Goal: Information Seeking & Learning: Learn about a topic

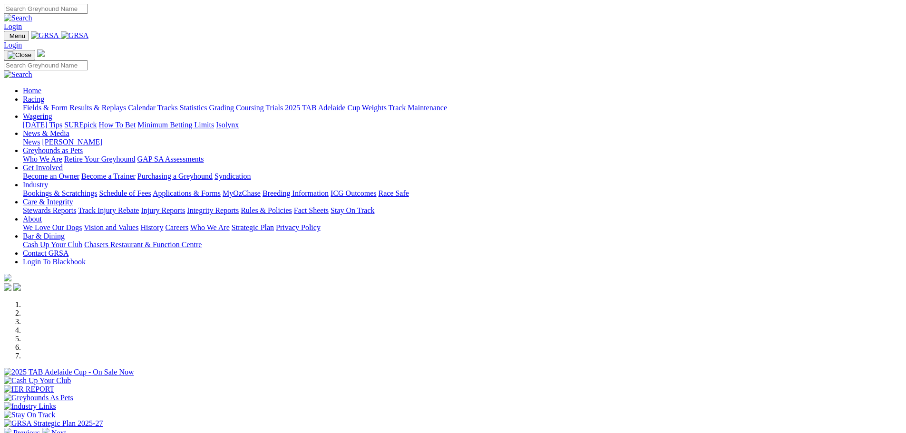
click at [221, 189] on link "Applications & Forms" at bounding box center [187, 193] width 68 height 8
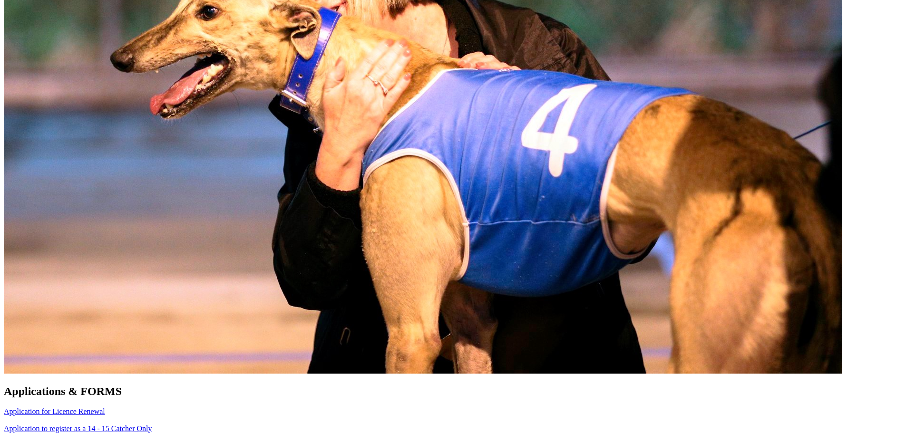
scroll to position [571, 0]
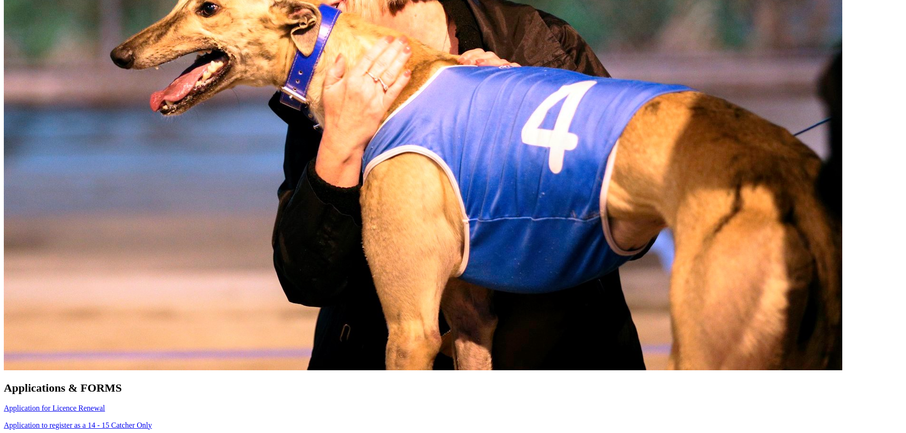
scroll to position [571, 0]
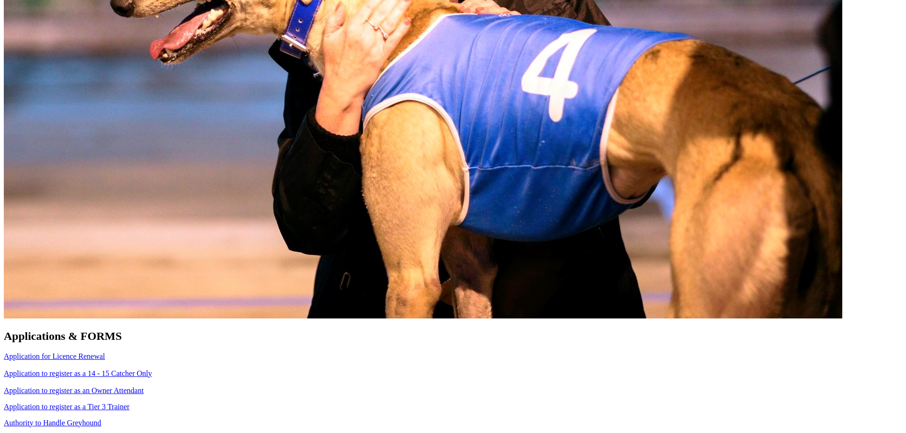
scroll to position [618, 0]
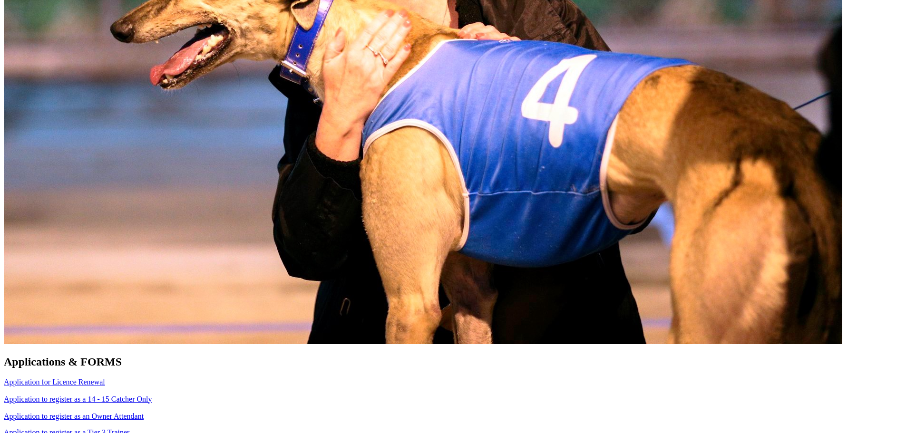
scroll to position [618, 0]
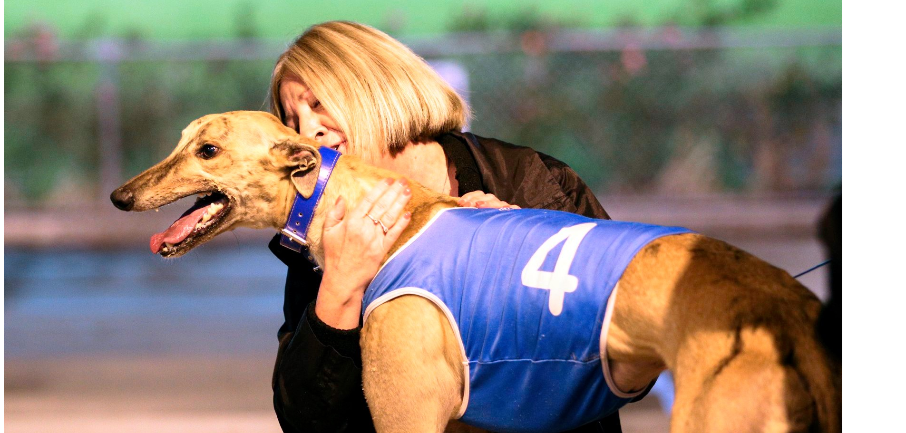
scroll to position [428, 0]
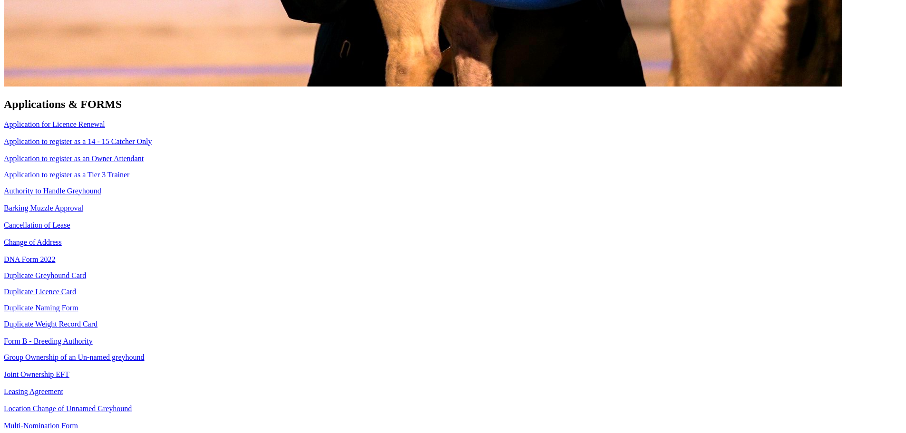
scroll to position [856, 0]
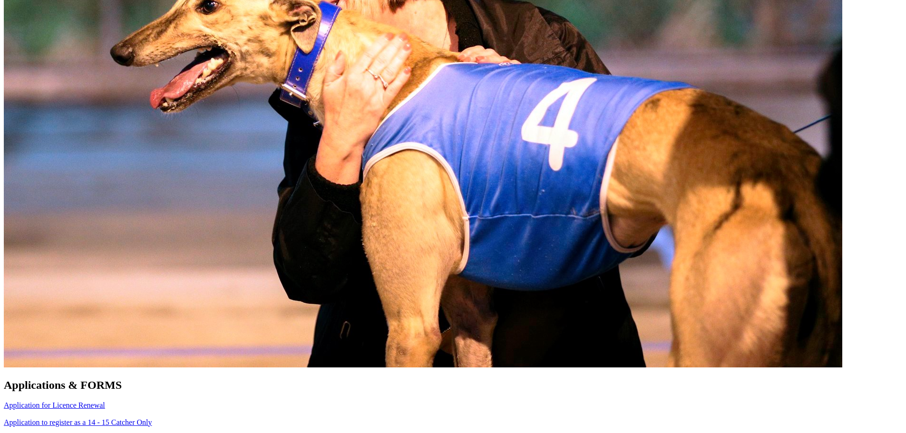
scroll to position [575, 0]
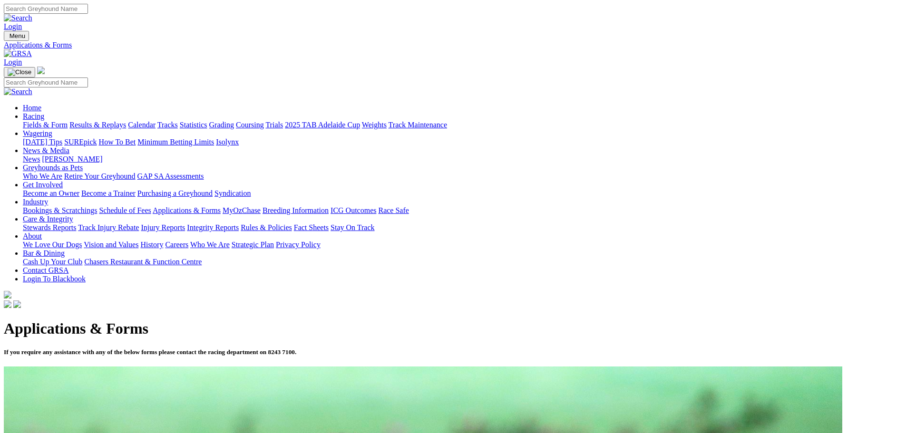
click at [126, 121] on link "Results & Replays" at bounding box center [97, 125] width 57 height 8
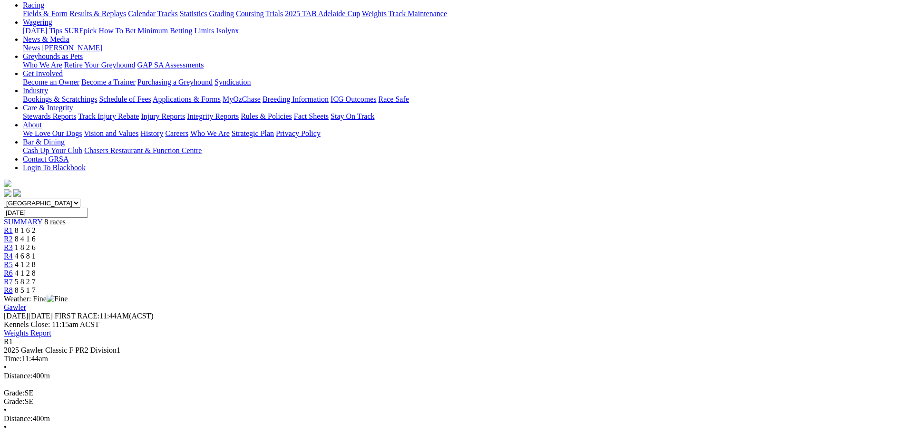
scroll to position [95, 0]
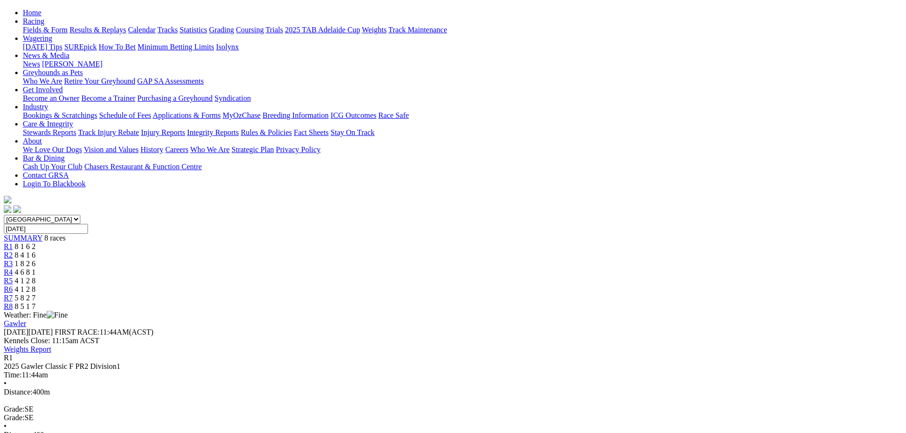
click at [13, 251] on span "R2" at bounding box center [8, 255] width 9 height 8
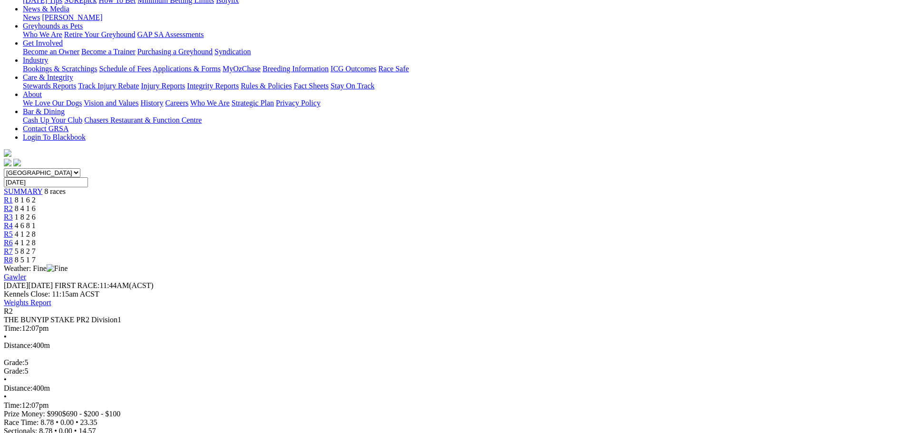
scroll to position [143, 0]
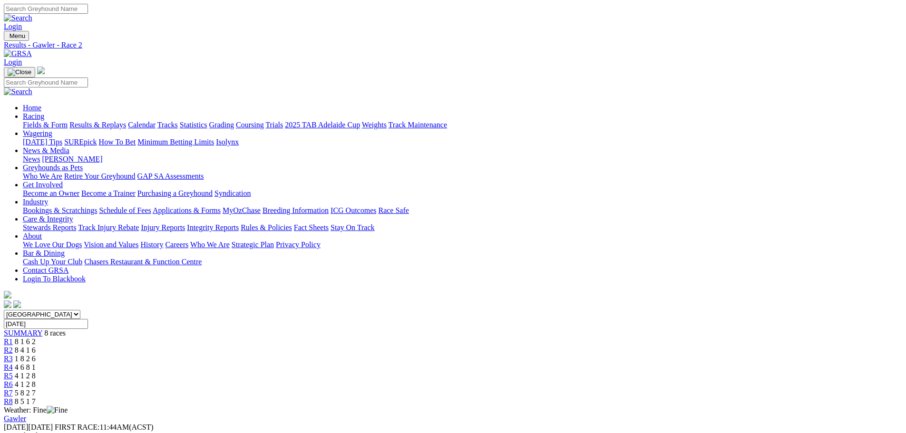
click at [13, 338] on span "R1" at bounding box center [8, 342] width 9 height 8
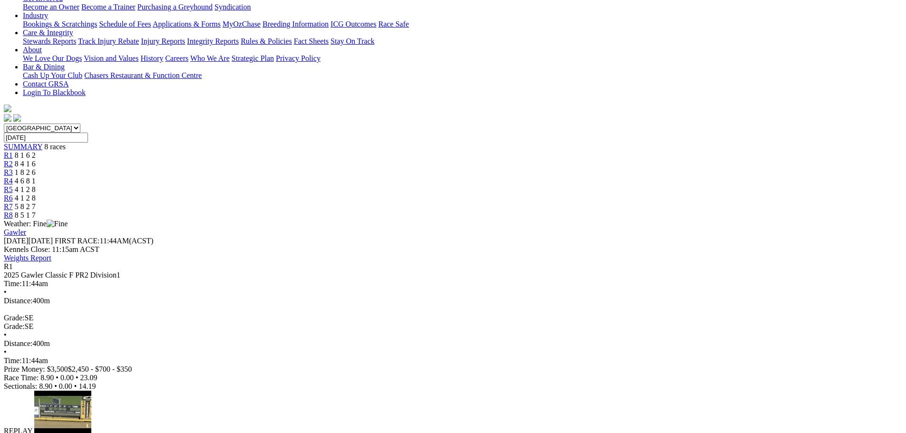
scroll to position [190, 0]
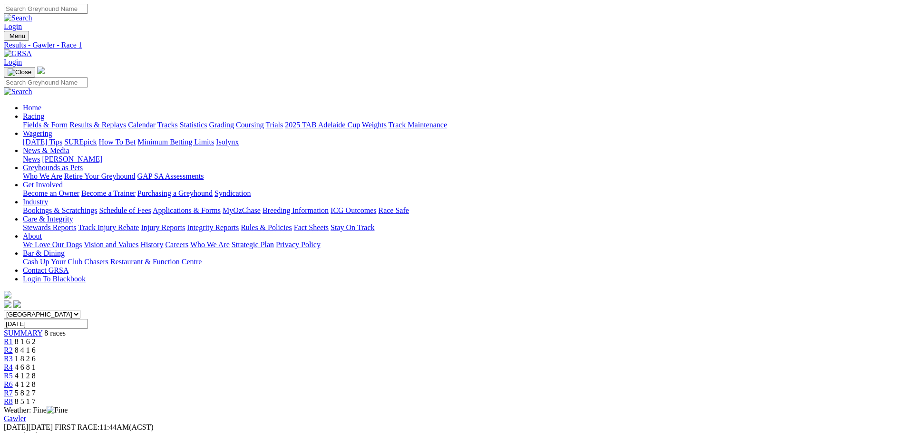
click at [13, 346] on span "R2" at bounding box center [8, 350] width 9 height 8
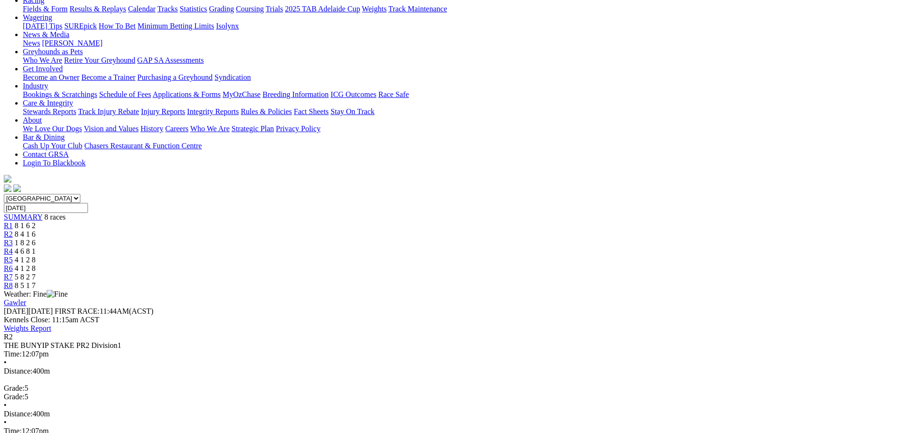
scroll to position [143, 0]
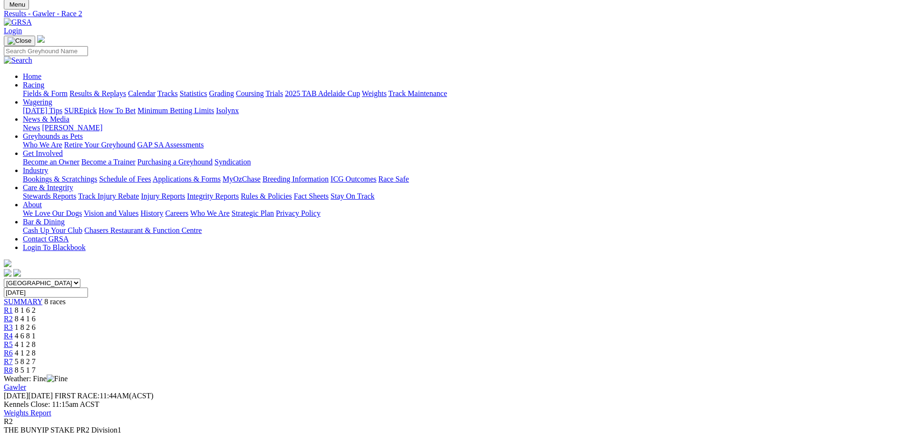
scroll to position [143, 0]
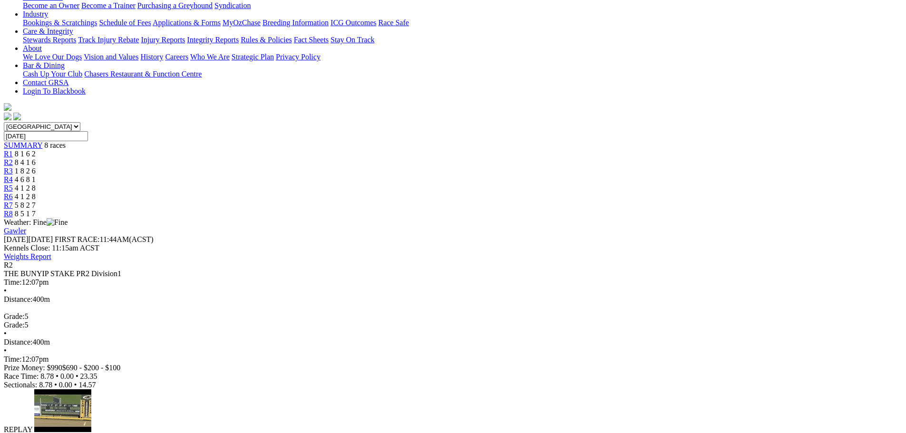
scroll to position [190, 0]
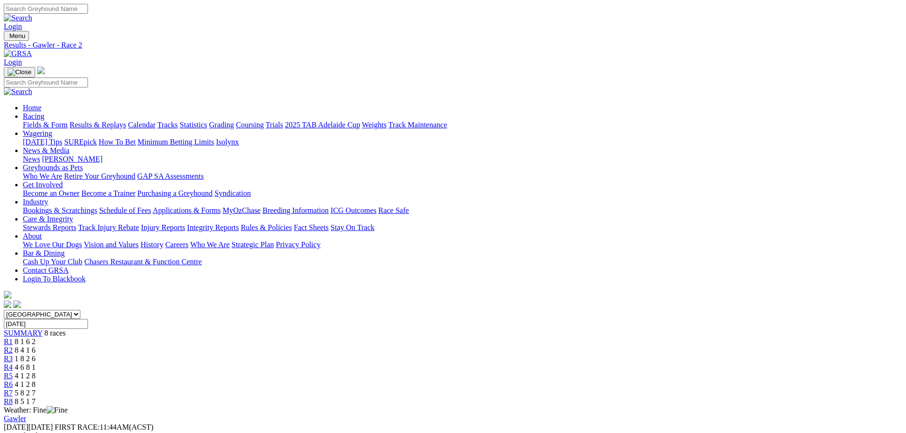
click at [13, 355] on span "R3" at bounding box center [8, 359] width 9 height 8
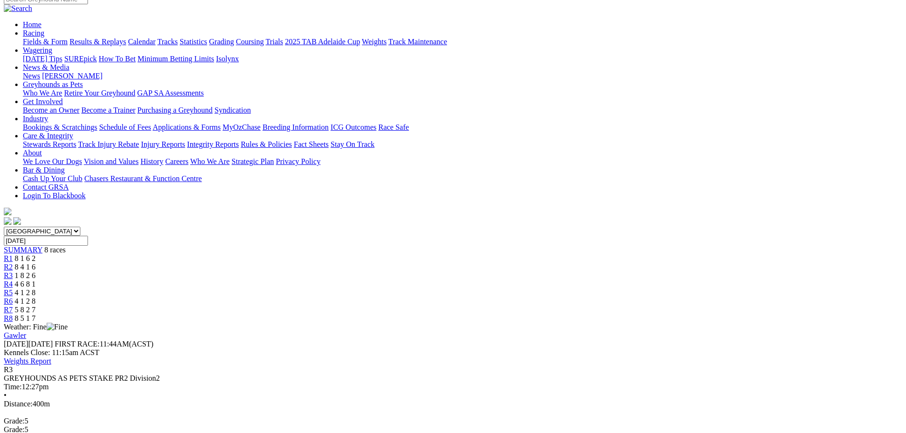
scroll to position [95, 0]
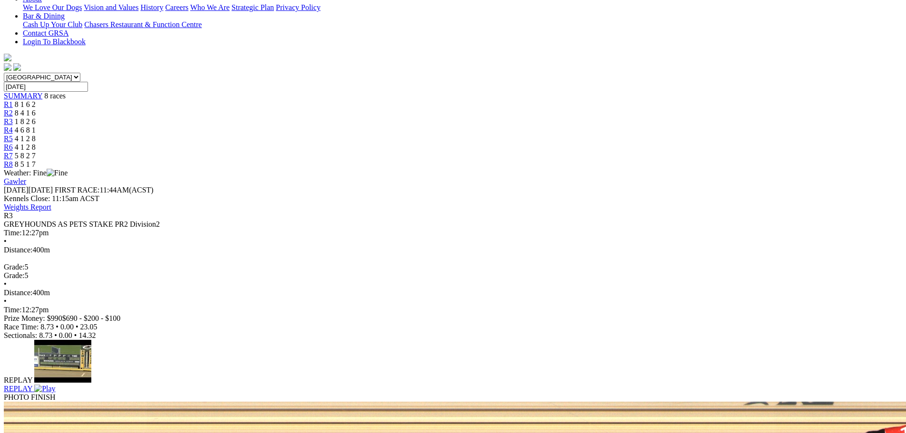
scroll to position [238, 0]
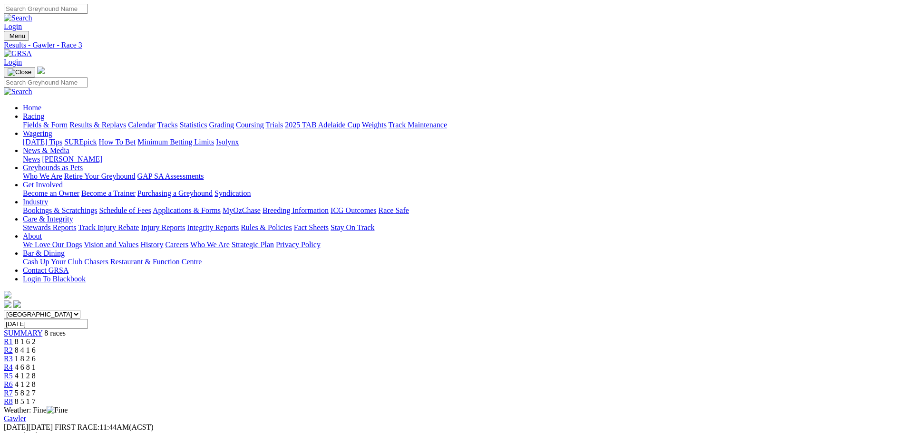
click at [13, 363] on span "R4" at bounding box center [8, 367] width 9 height 8
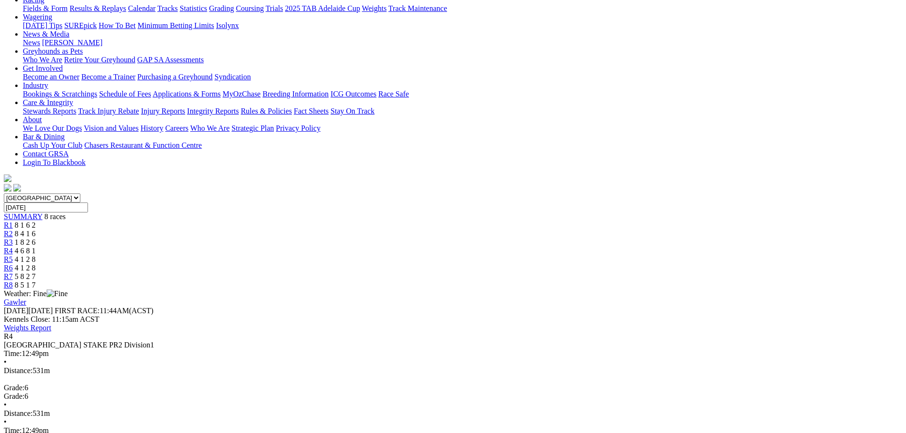
scroll to position [143, 0]
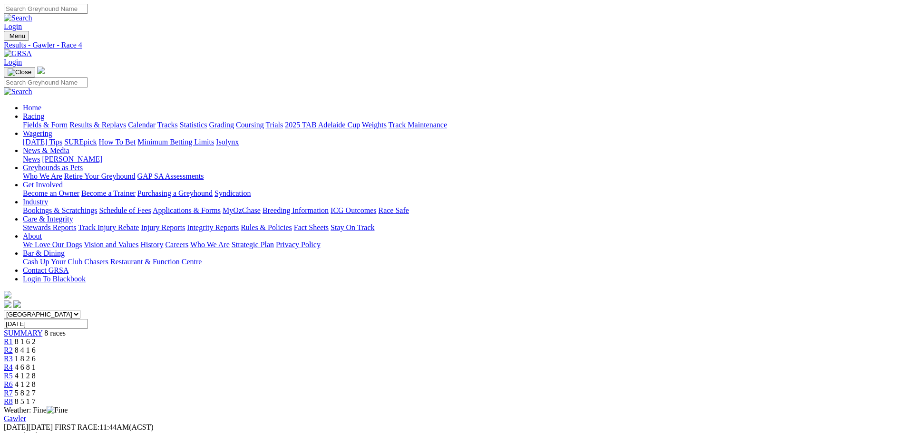
click at [13, 372] on span "R5" at bounding box center [8, 376] width 9 height 8
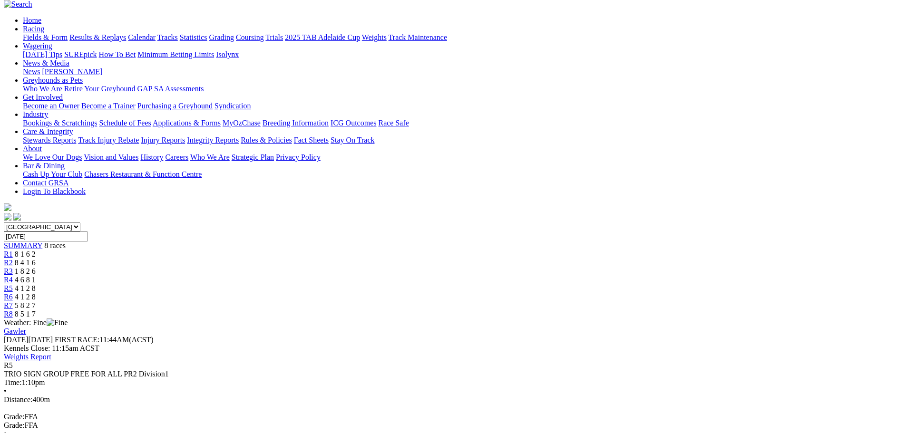
scroll to position [95, 0]
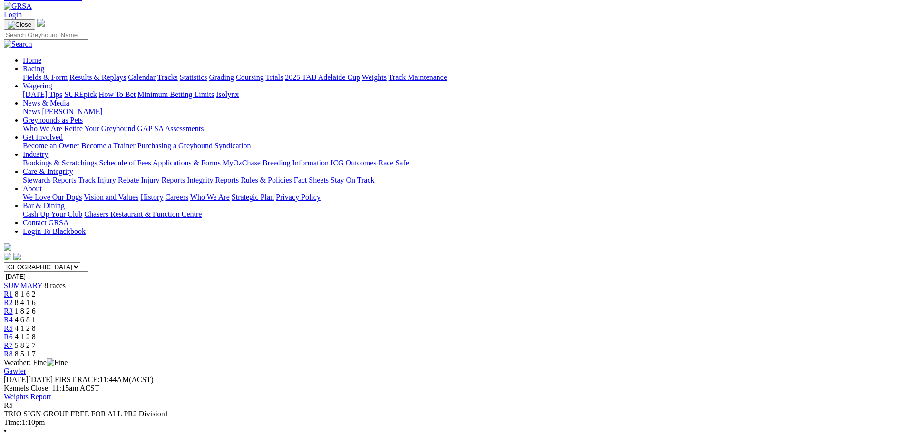
click at [598, 333] on div "R6 4 1 2 8" at bounding box center [453, 337] width 898 height 9
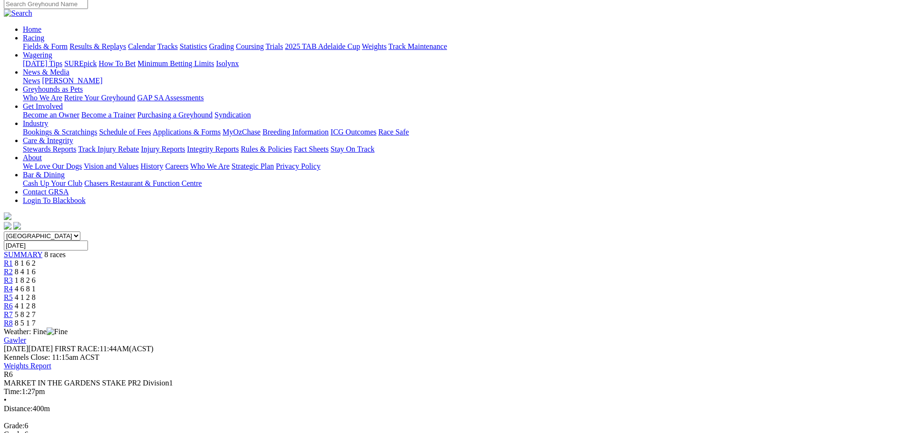
scroll to position [95, 0]
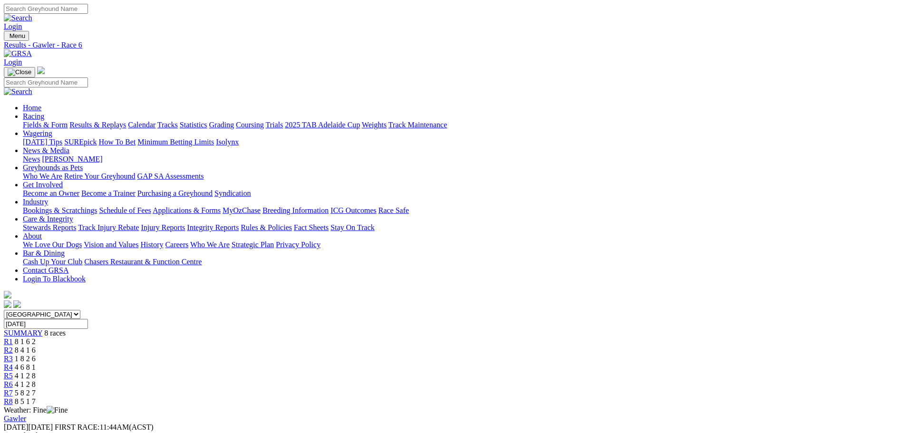
click at [13, 389] on span "R7" at bounding box center [8, 393] width 9 height 8
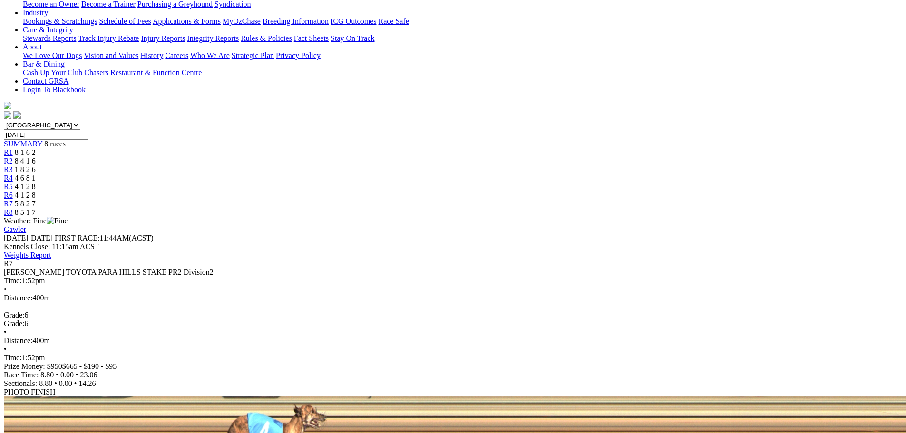
scroll to position [190, 0]
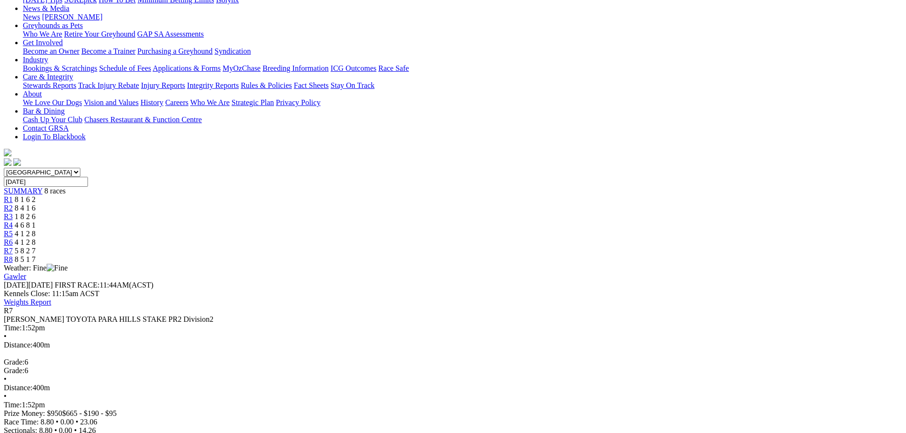
scroll to position [143, 0]
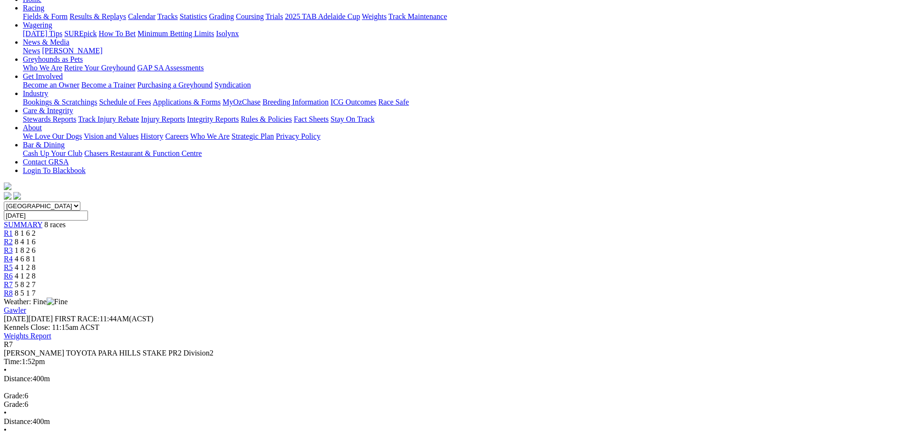
scroll to position [143, 0]
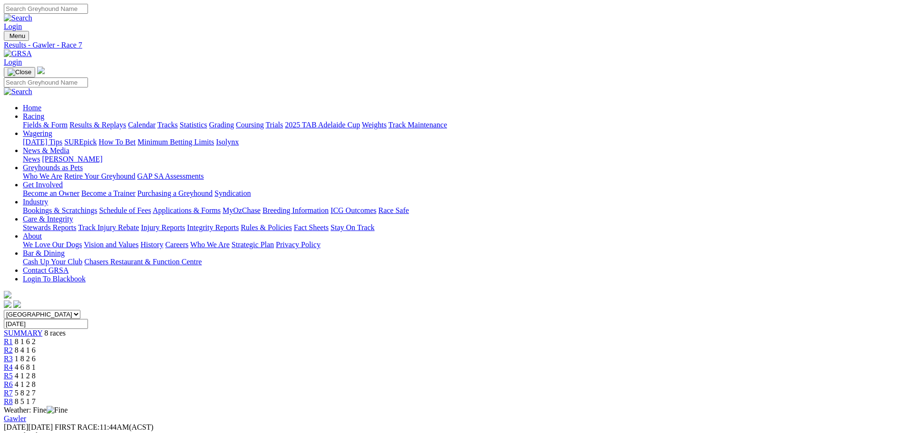
click at [13, 398] on link "R8" at bounding box center [8, 402] width 9 height 8
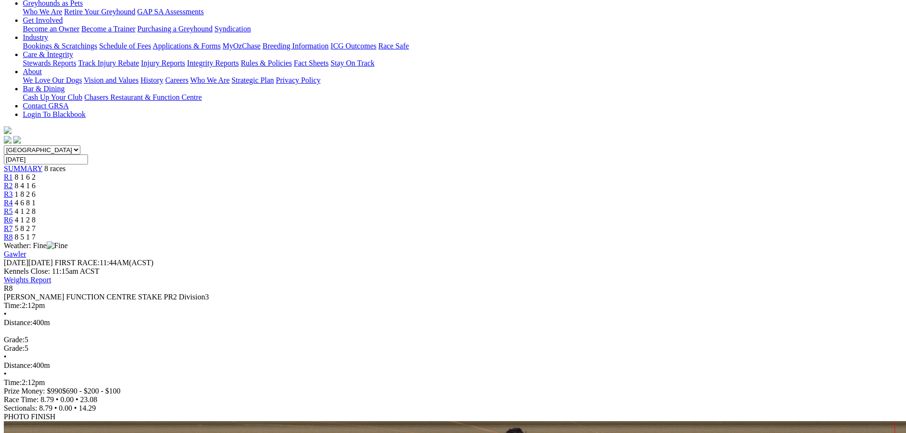
scroll to position [190, 0]
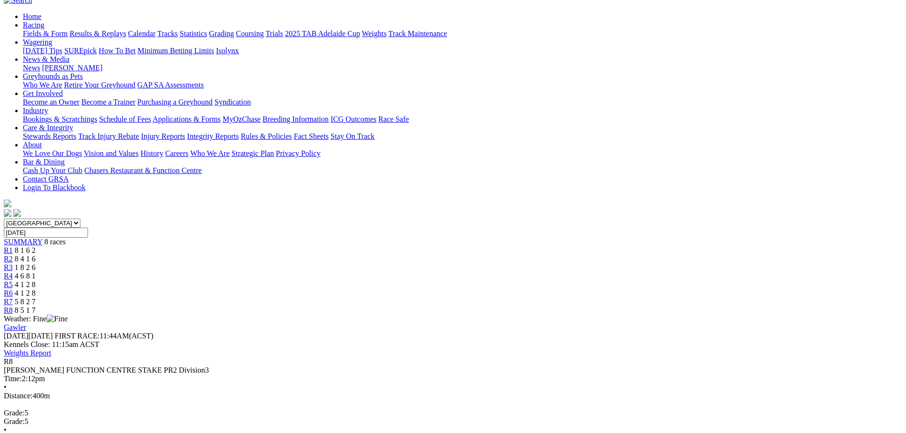
scroll to position [95, 0]
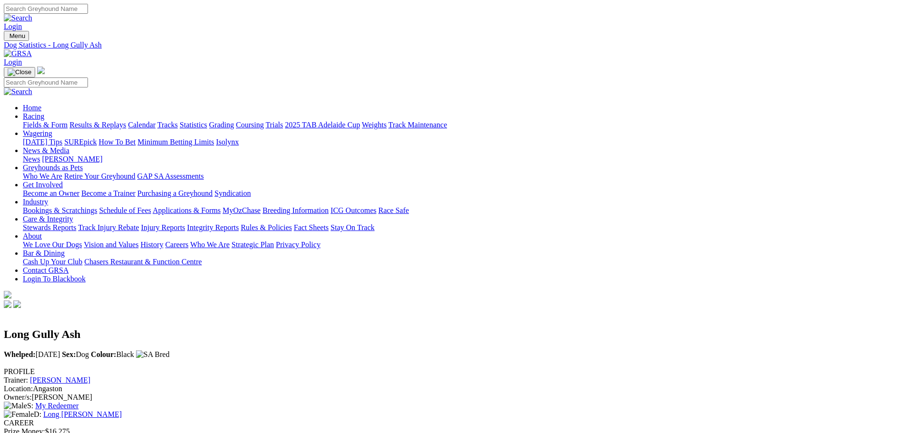
click at [68, 121] on link "Fields & Form" at bounding box center [45, 125] width 45 height 8
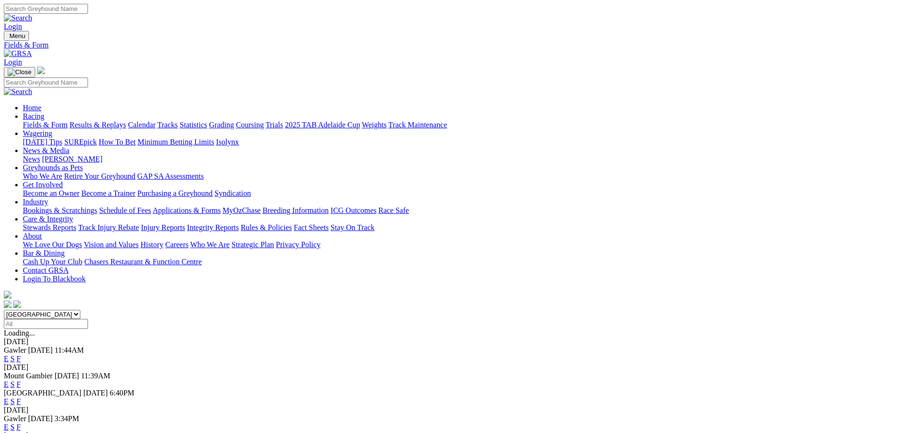
click at [21, 355] on link "F" at bounding box center [19, 359] width 4 height 8
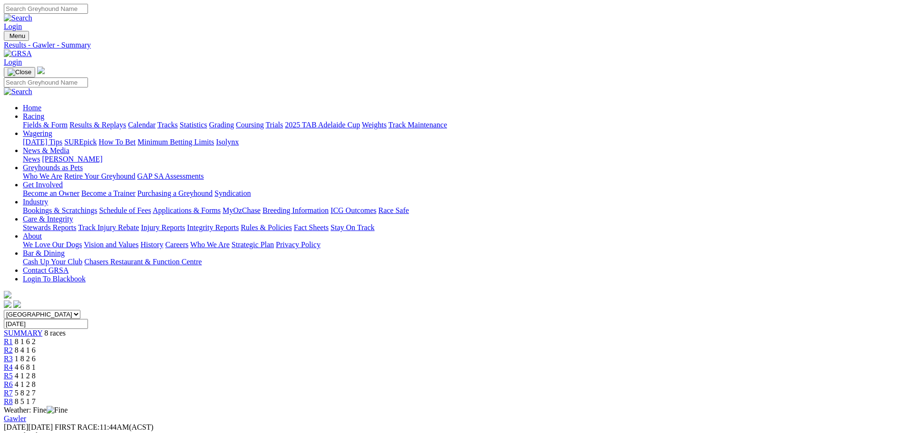
click at [126, 121] on link "Results & Replays" at bounding box center [97, 125] width 57 height 8
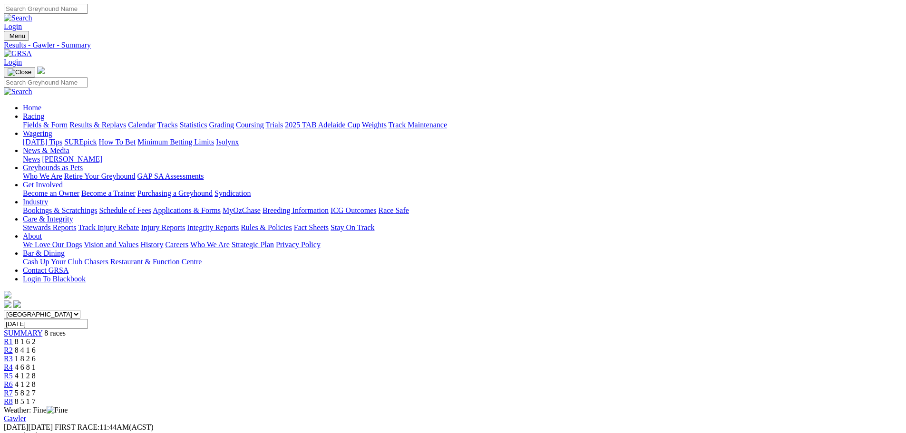
click at [126, 121] on link "Results & Replays" at bounding box center [97, 125] width 57 height 8
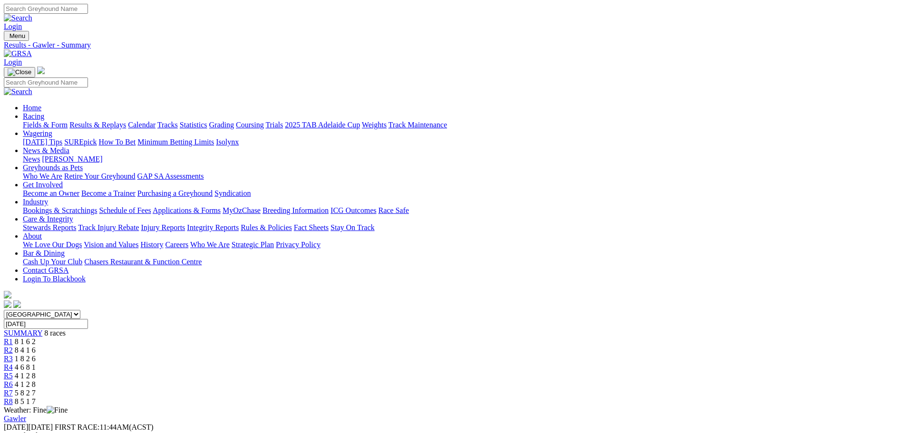
click at [13, 338] on span "R1" at bounding box center [8, 342] width 9 height 8
click at [36, 398] on span "8 5 1 7" at bounding box center [25, 402] width 21 height 8
click at [68, 121] on link "Fields & Form" at bounding box center [45, 125] width 45 height 8
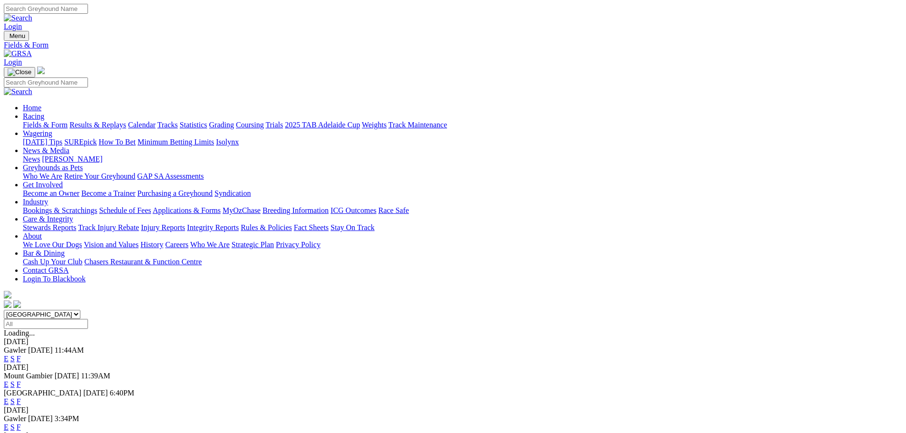
click at [21, 398] on link "F" at bounding box center [19, 402] width 4 height 8
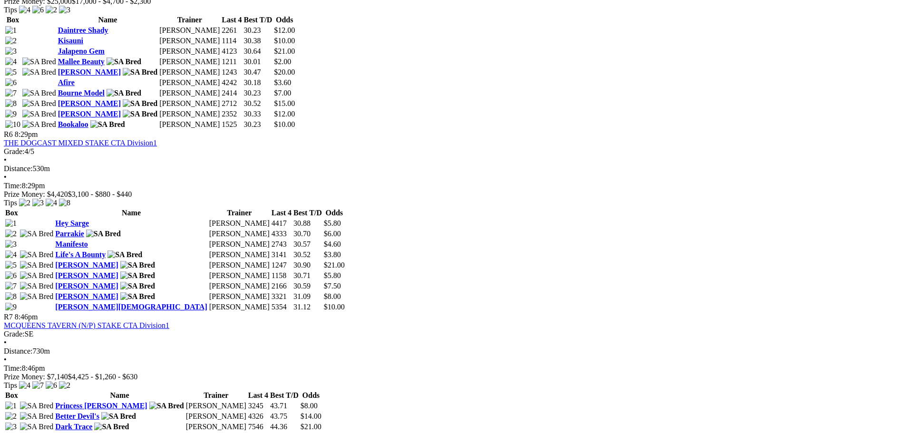
scroll to position [1189, 0]
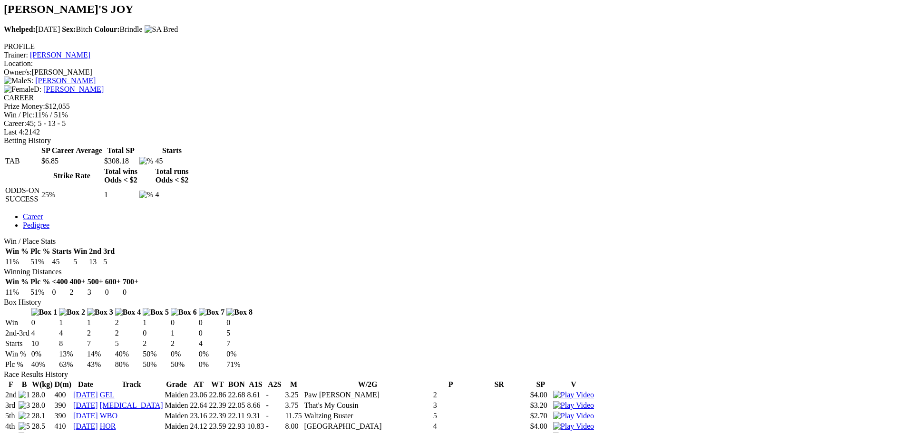
scroll to position [190, 0]
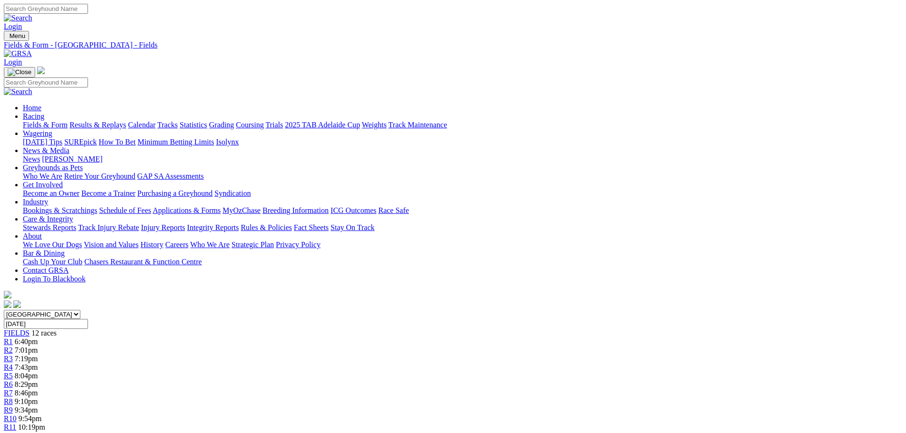
click at [68, 121] on link "Fields & Form" at bounding box center [45, 125] width 45 height 8
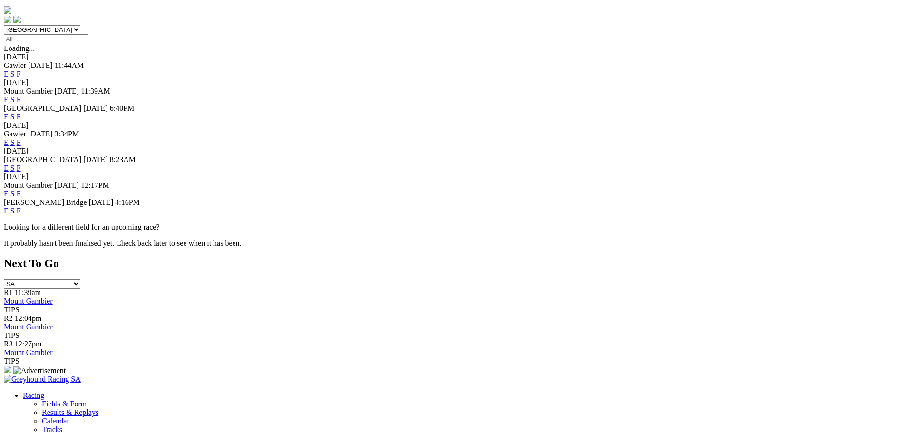
scroll to position [285, 0]
click at [21, 206] on link "F" at bounding box center [19, 210] width 4 height 8
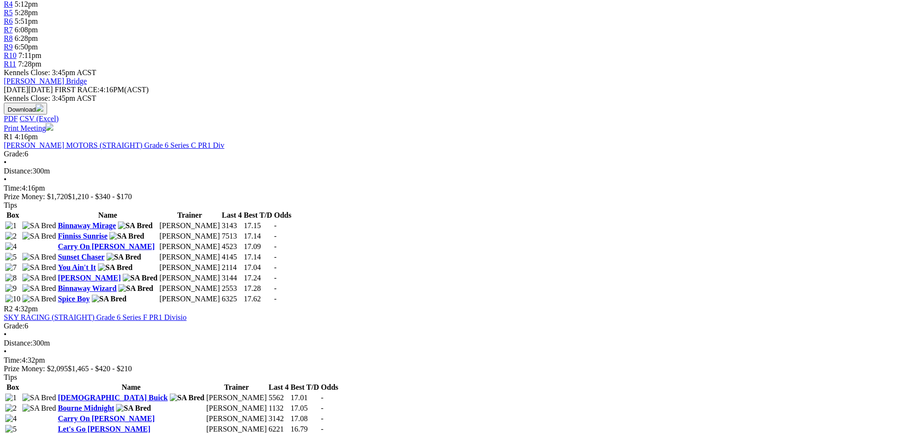
scroll to position [380, 0]
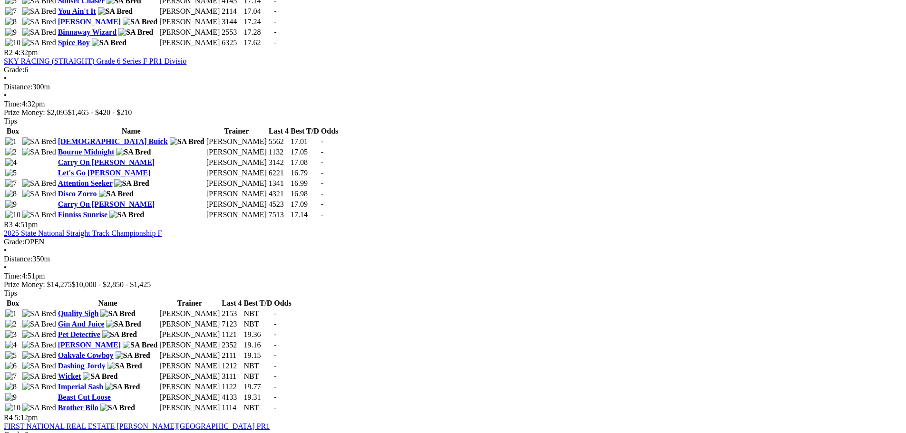
scroll to position [666, 0]
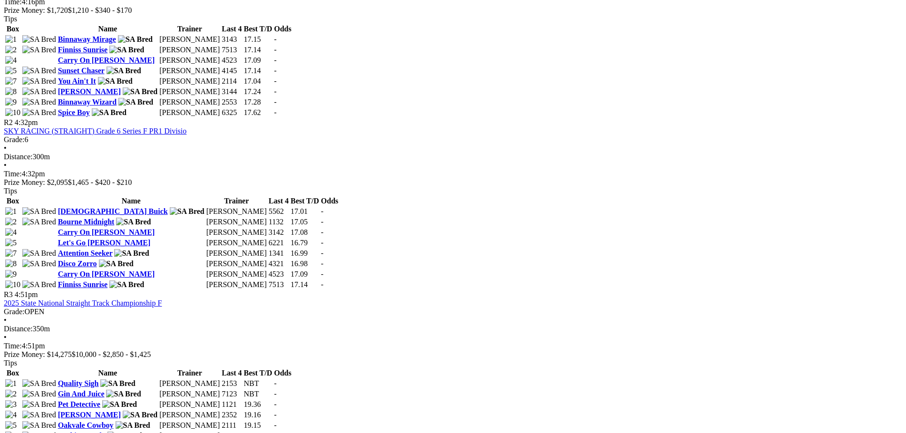
scroll to position [618, 0]
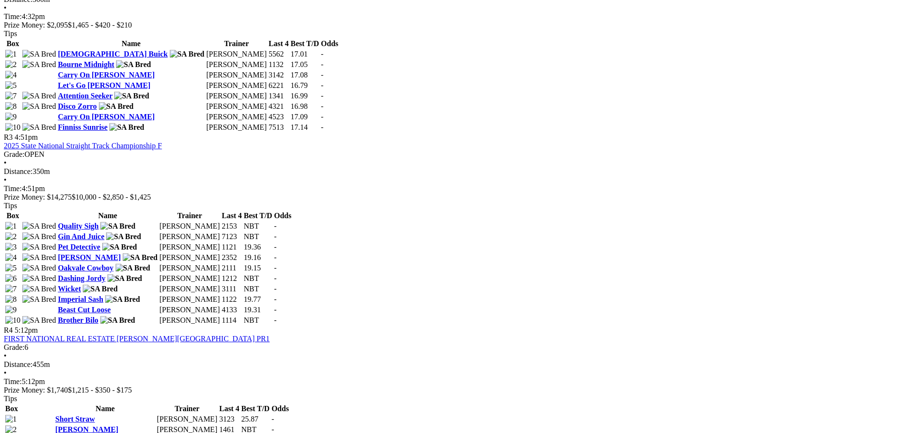
scroll to position [713, 0]
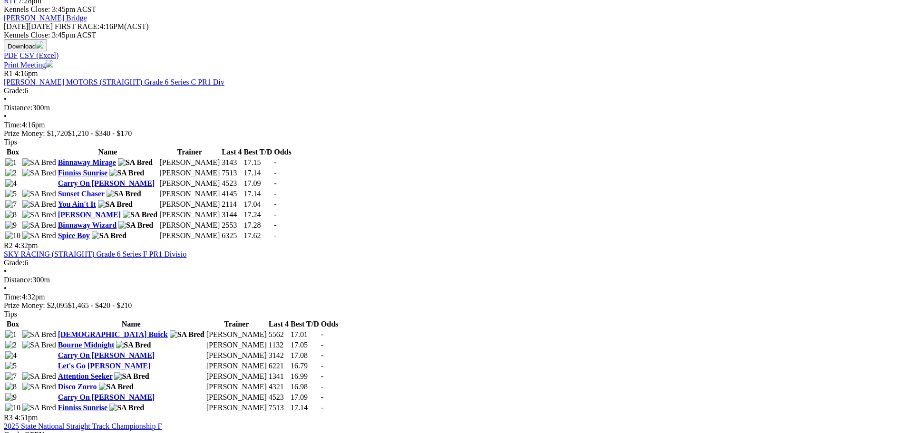
scroll to position [428, 0]
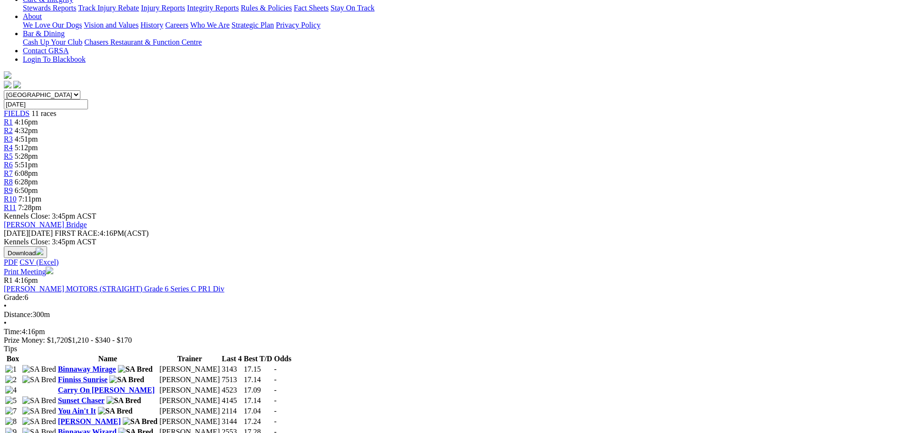
scroll to position [380, 0]
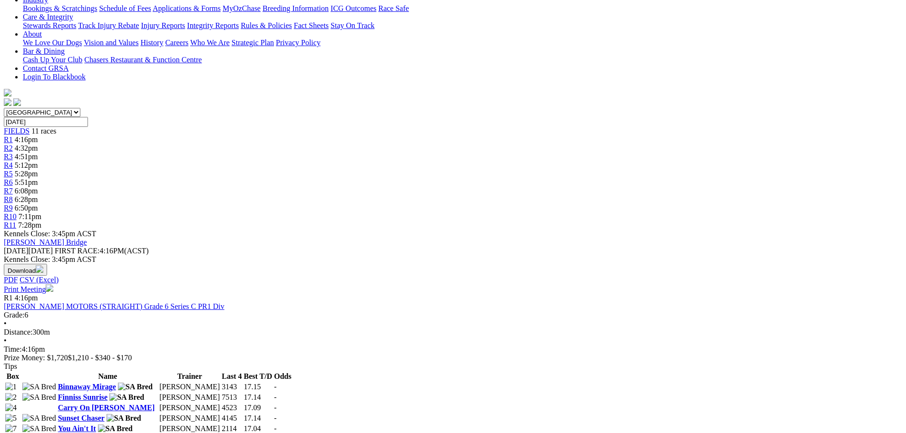
scroll to position [238, 0]
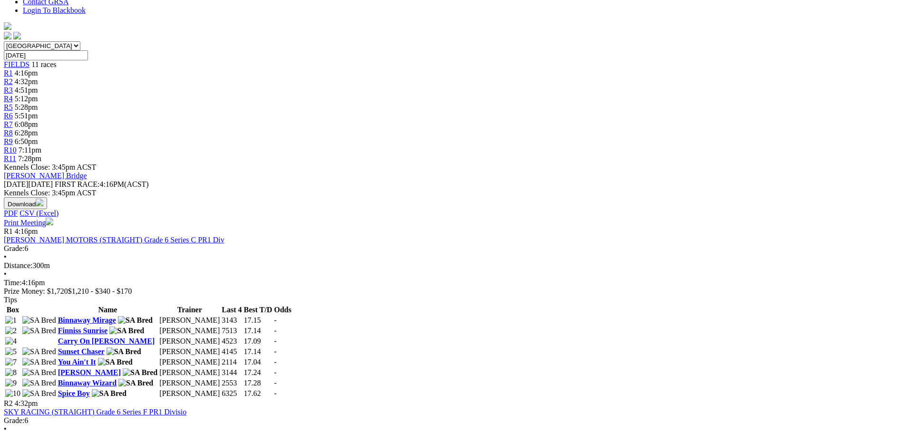
scroll to position [285, 0]
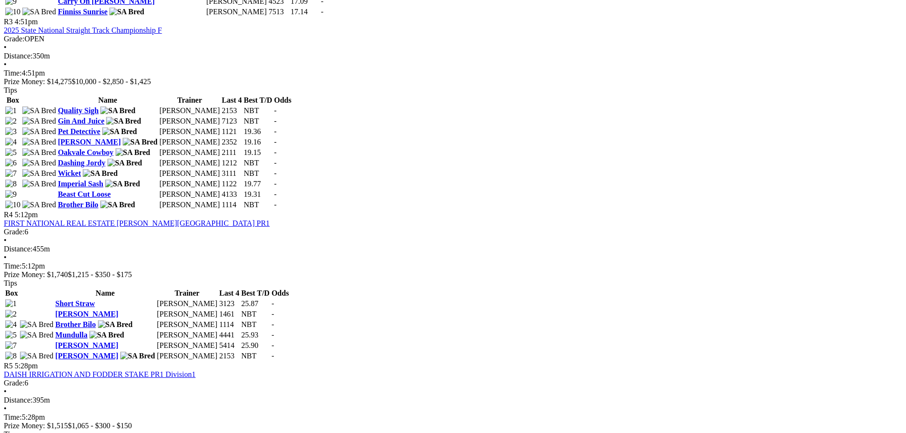
scroll to position [951, 0]
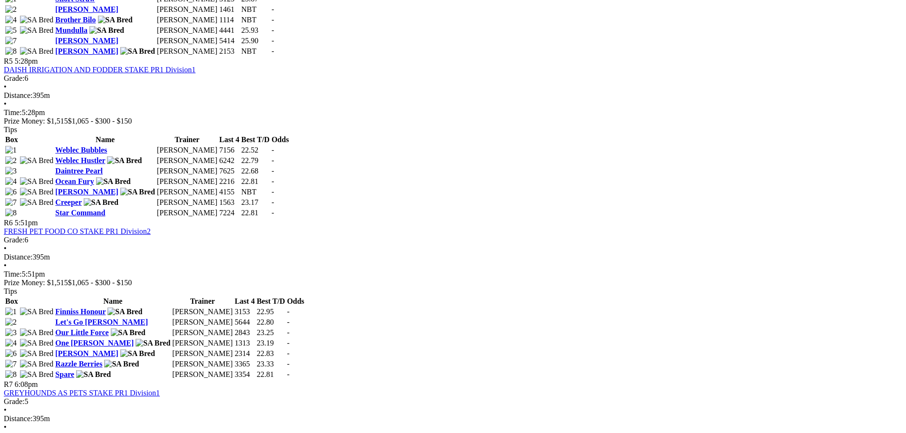
scroll to position [1141, 0]
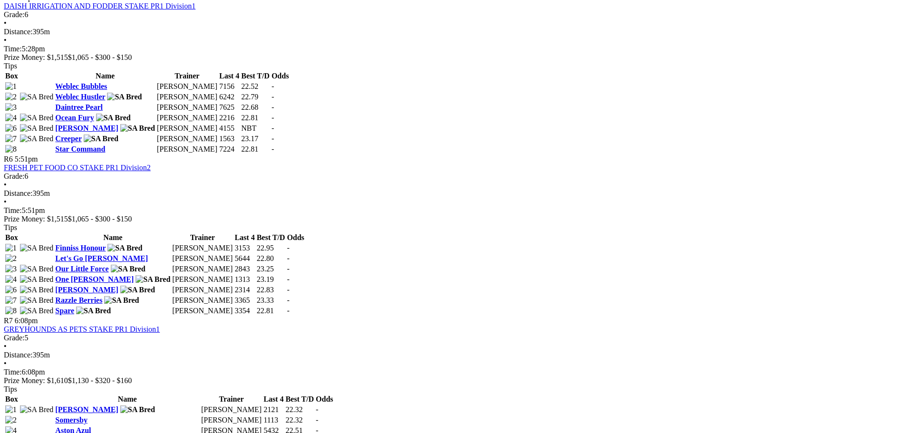
scroll to position [1284, 0]
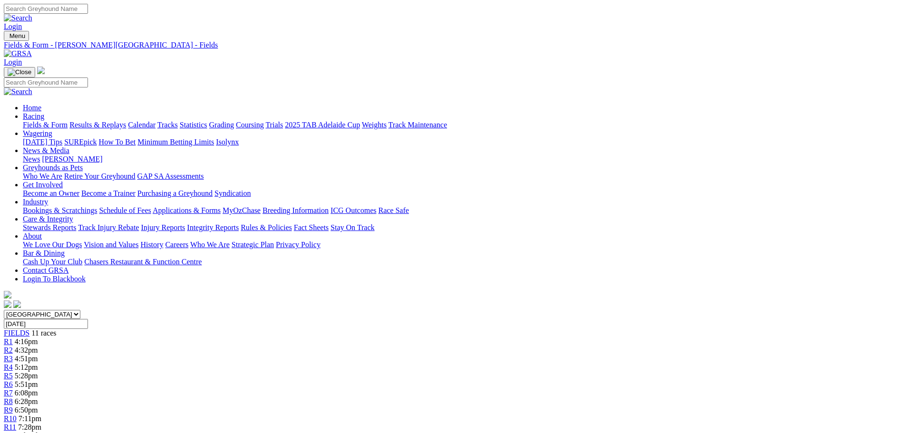
click at [264, 121] on link "Coursing" at bounding box center [250, 125] width 28 height 8
